Goal: Information Seeking & Learning: Learn about a topic

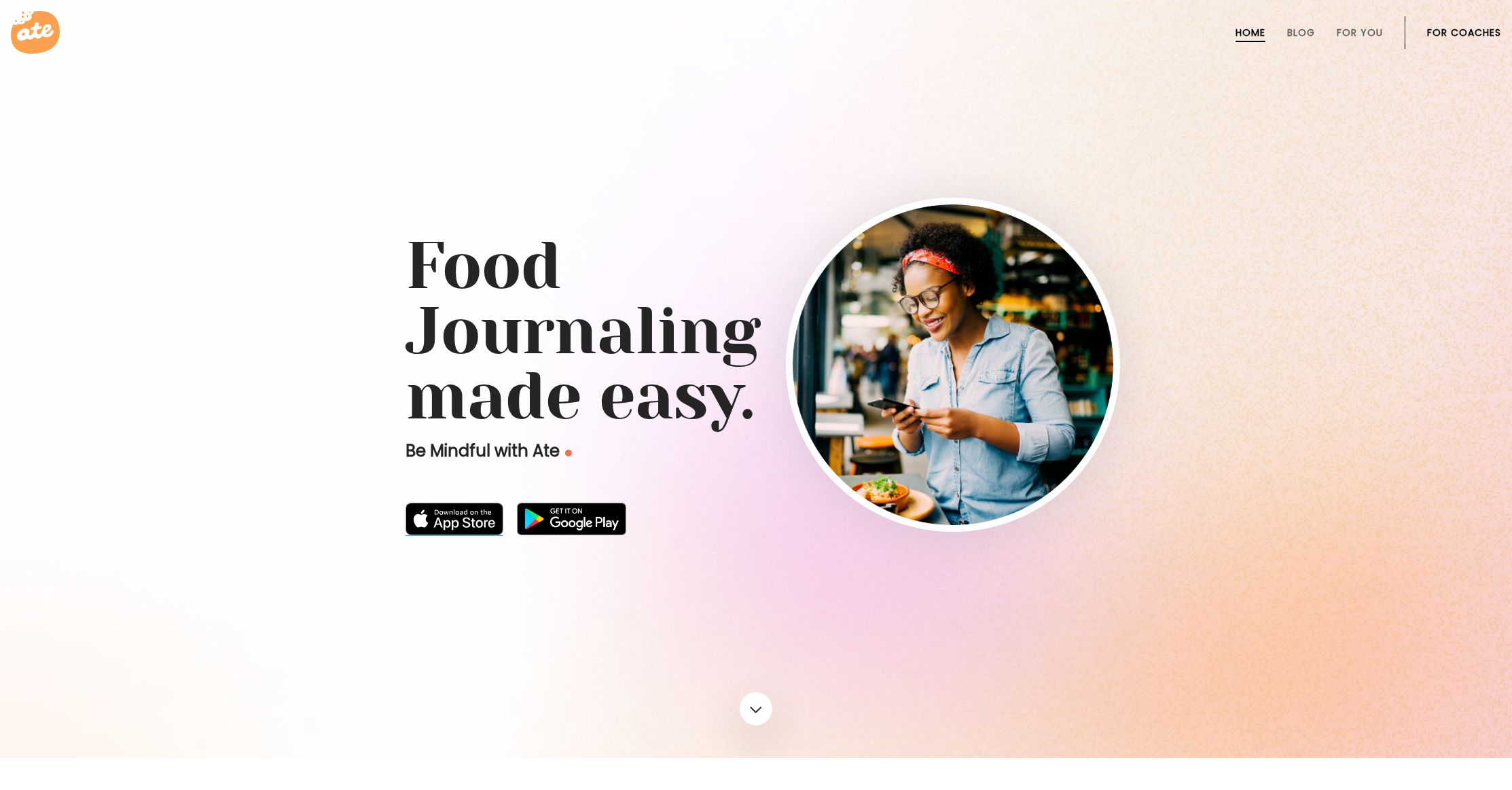
click at [471, 514] on img at bounding box center [455, 518] width 98 height 32
click at [1365, 157] on div at bounding box center [756, 379] width 1512 height 758
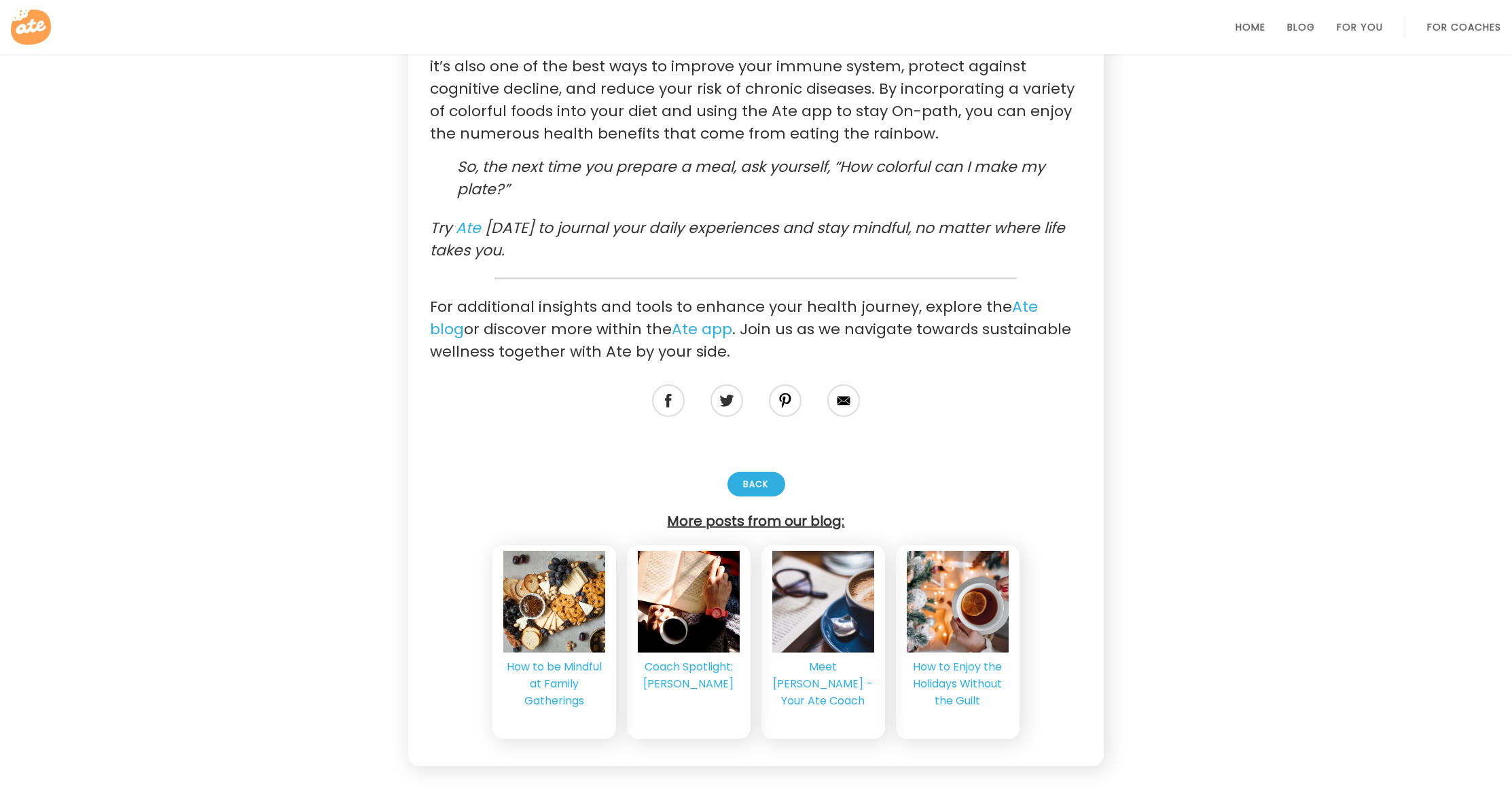
scroll to position [3166, 0]
click at [794, 336] on p "For additional insights and tools to enhance your health journey, explore the A…" at bounding box center [756, 328] width 652 height 68
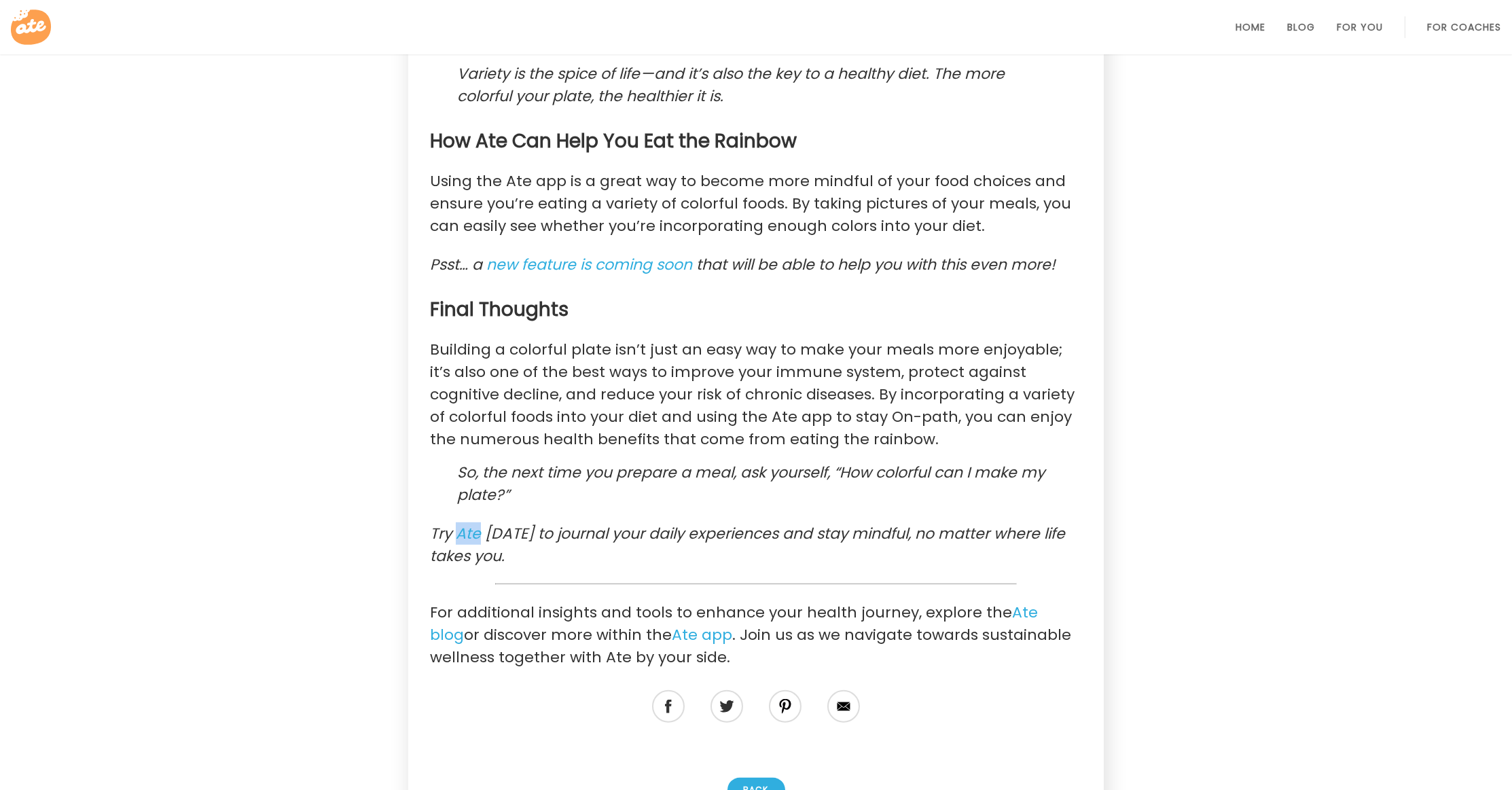
scroll to position [2858, 0]
click at [672, 647] on link "Ate app" at bounding box center [702, 636] width 61 height 22
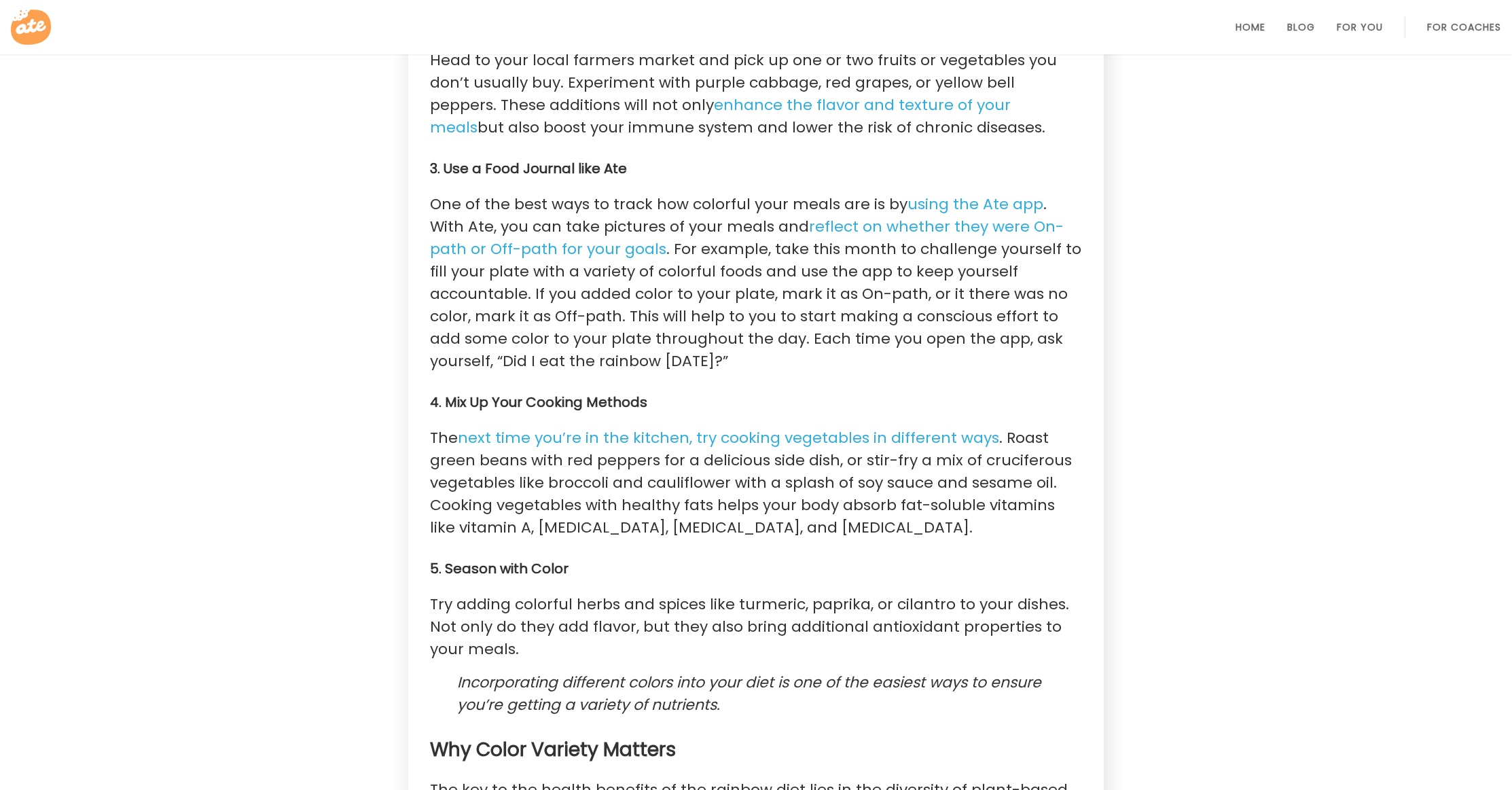
scroll to position [1509, 0]
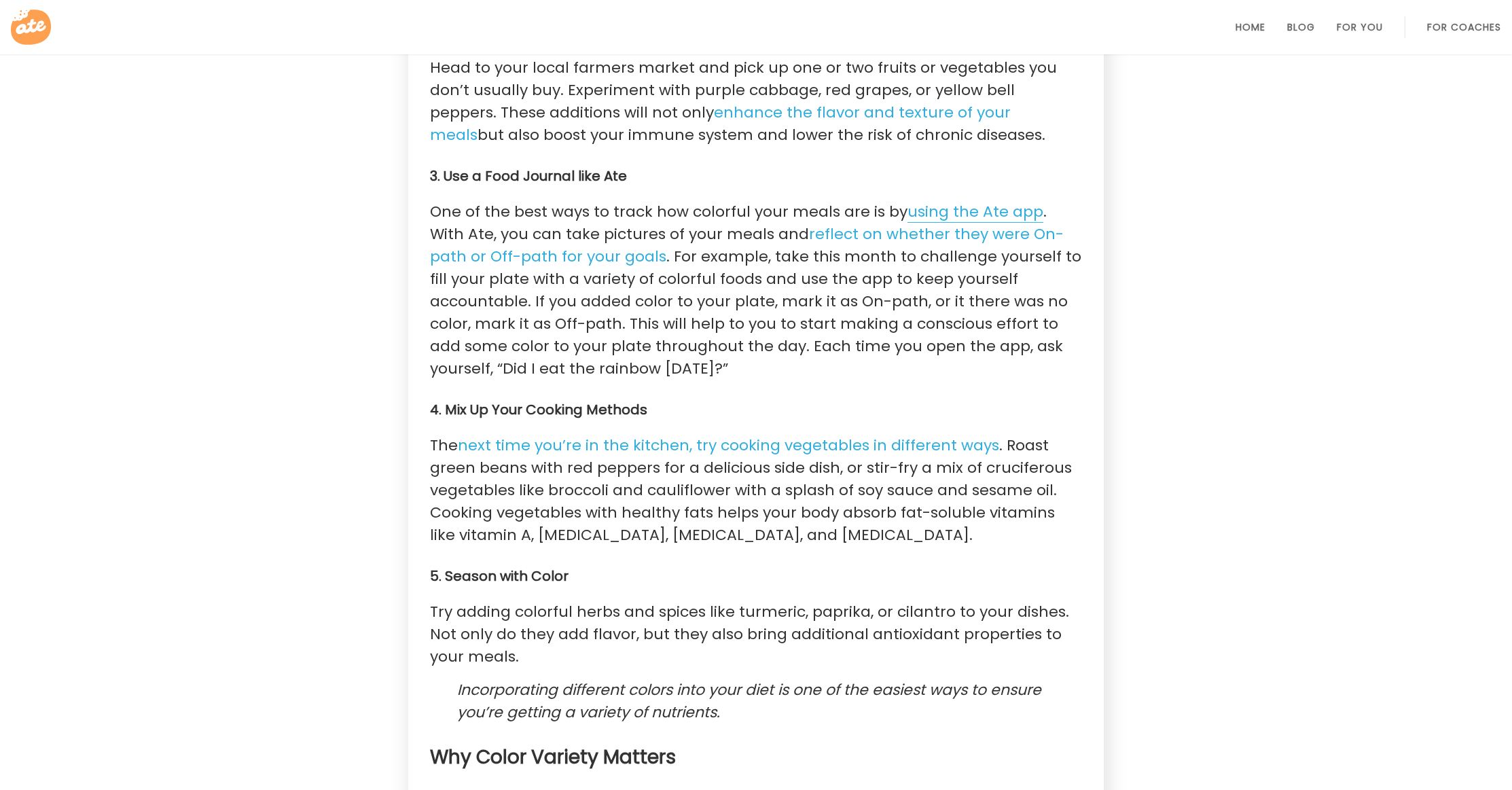
click at [982, 221] on link "using the Ate app" at bounding box center [975, 212] width 136 height 22
click at [844, 247] on link "reflect on whether they were On-path or Off-path for your goals" at bounding box center [747, 245] width 634 height 44
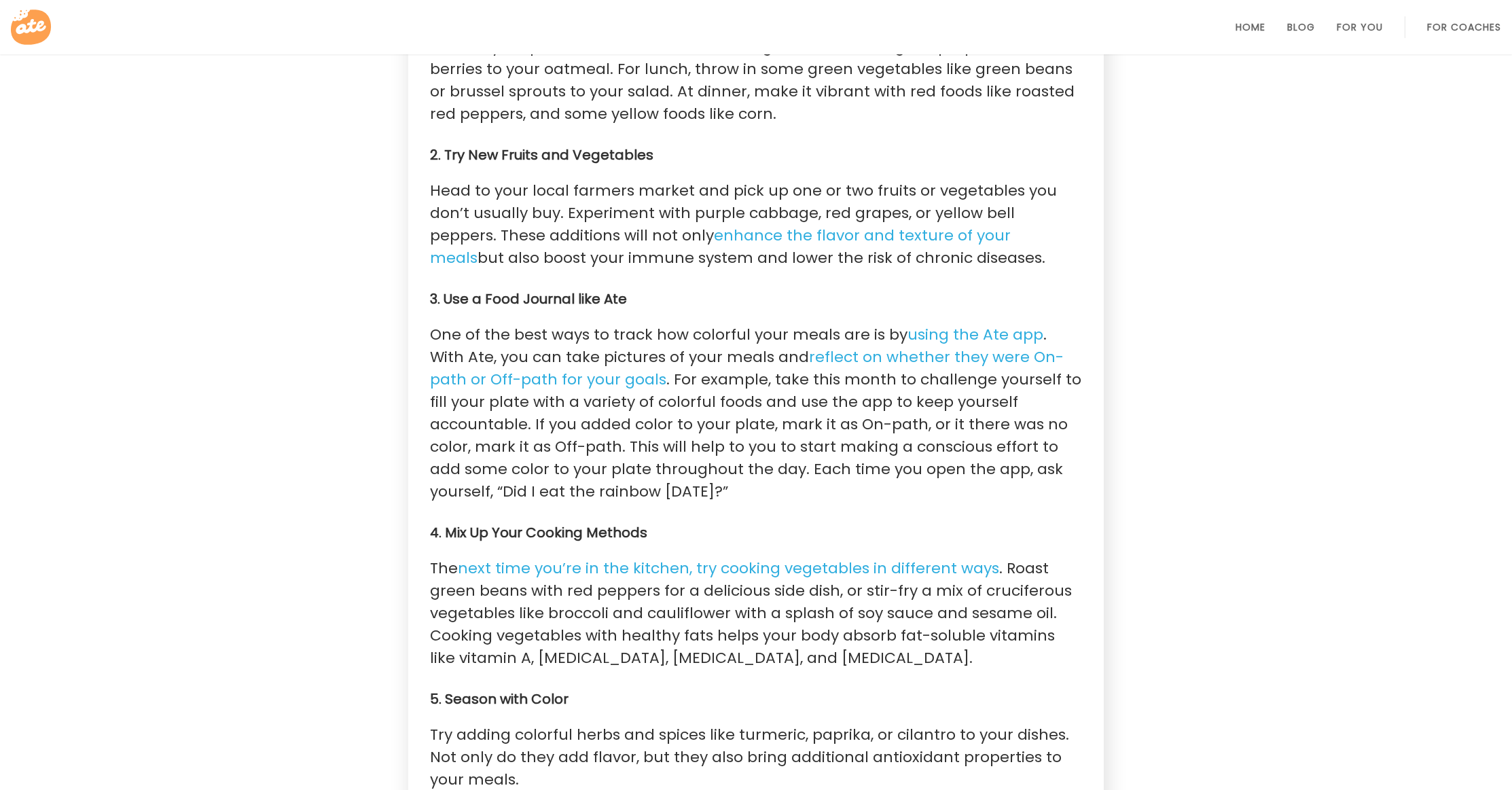
scroll to position [1380, 0]
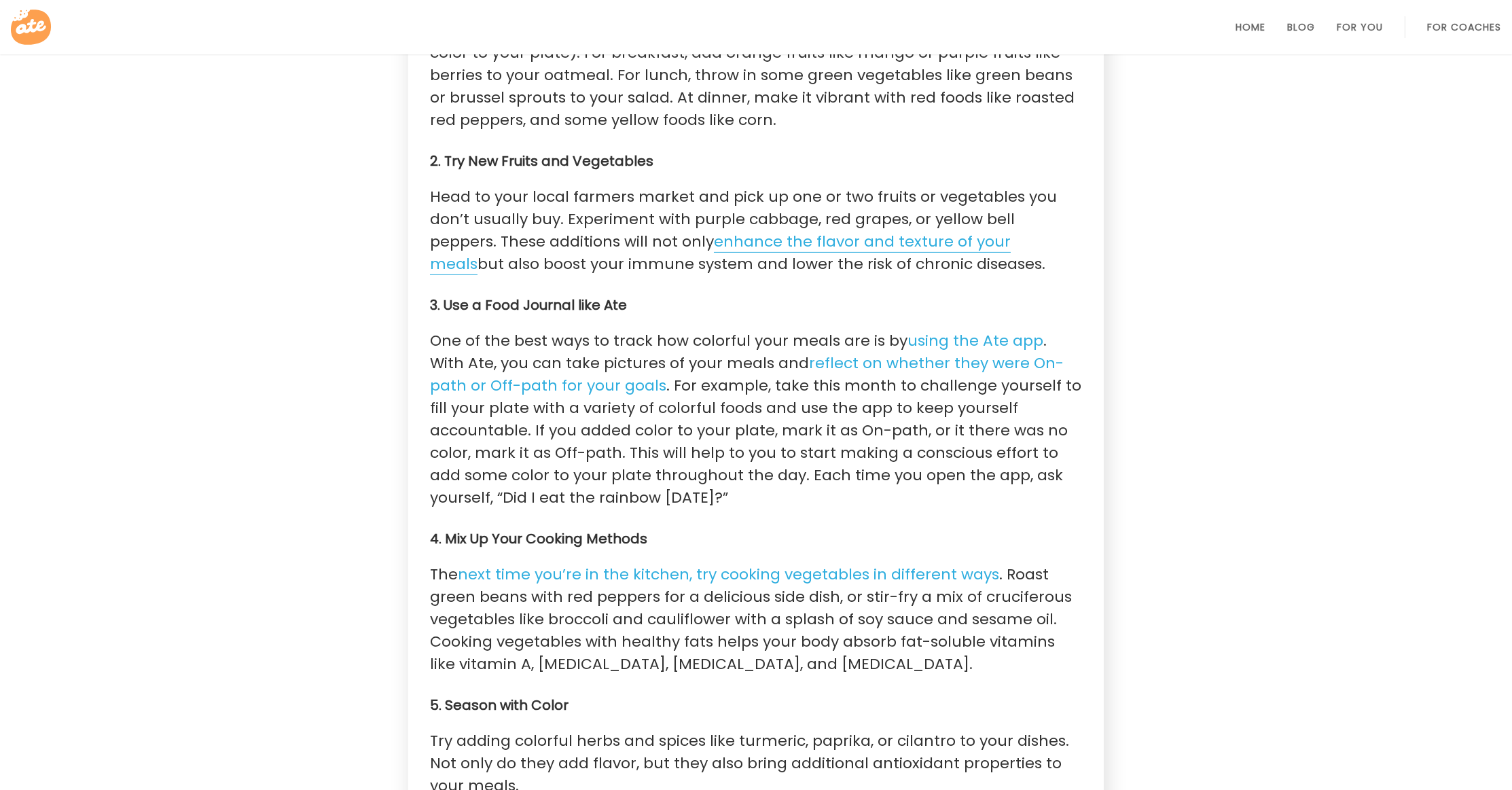
click at [756, 259] on link "enhance the flavor and texture of your meals" at bounding box center [720, 253] width 581 height 44
click at [914, 313] on h4 "3. Use a Food Journal like Ate" at bounding box center [756, 305] width 652 height 17
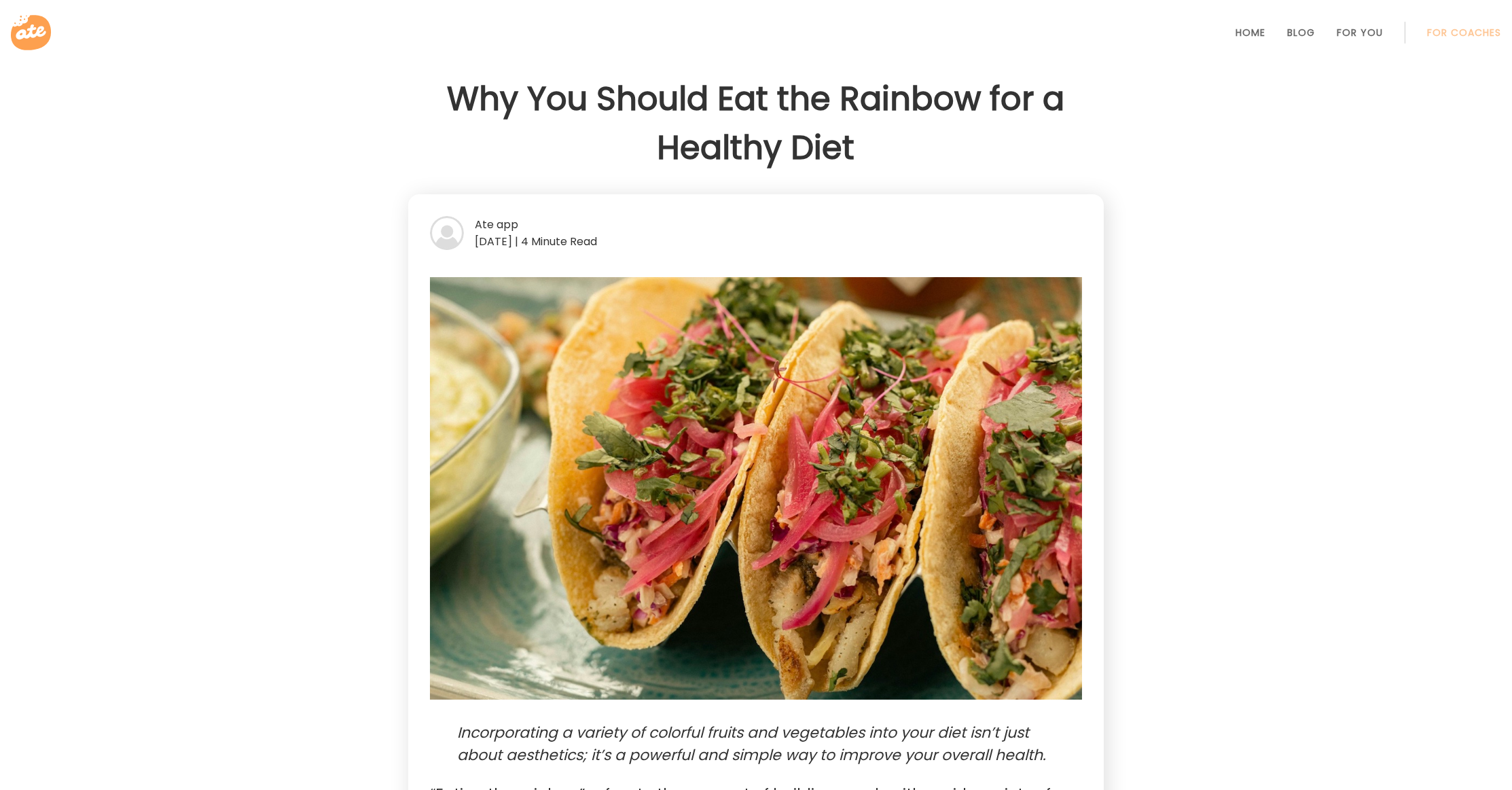
scroll to position [0, 0]
